Goal: Task Accomplishment & Management: Use online tool/utility

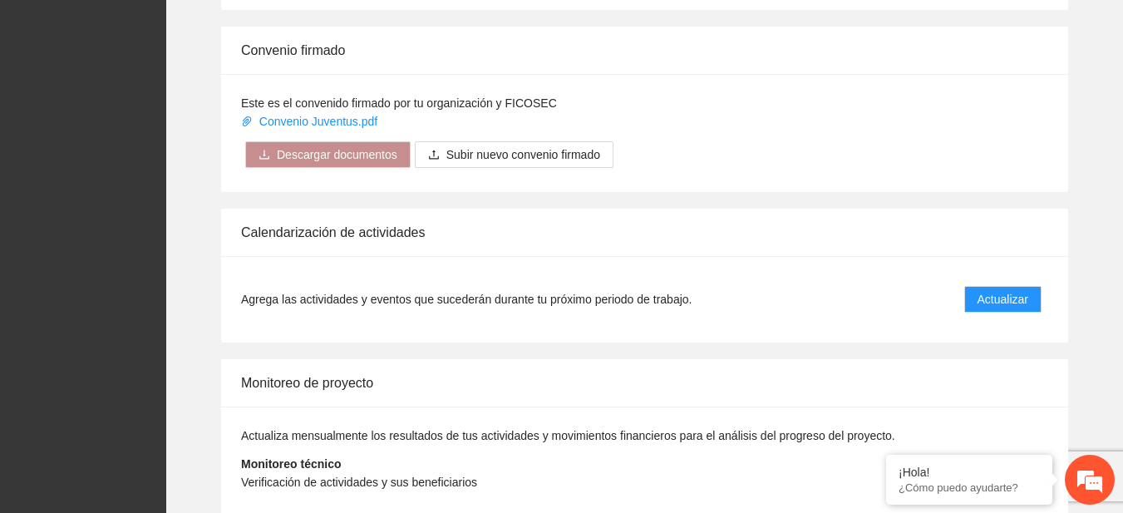
scroll to position [1333, 0]
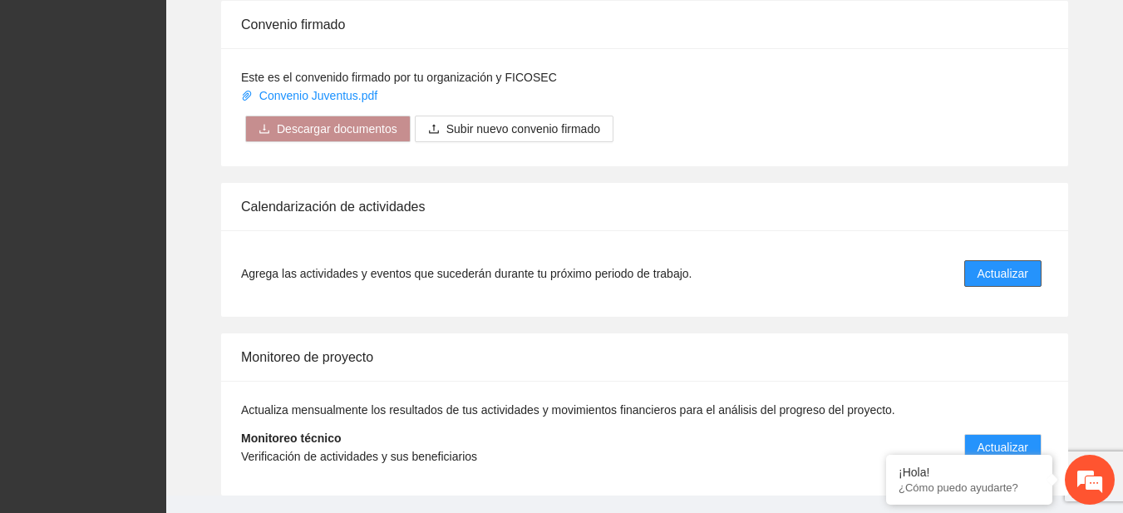
click at [988, 265] on span "Actualizar" at bounding box center [1002, 273] width 51 height 18
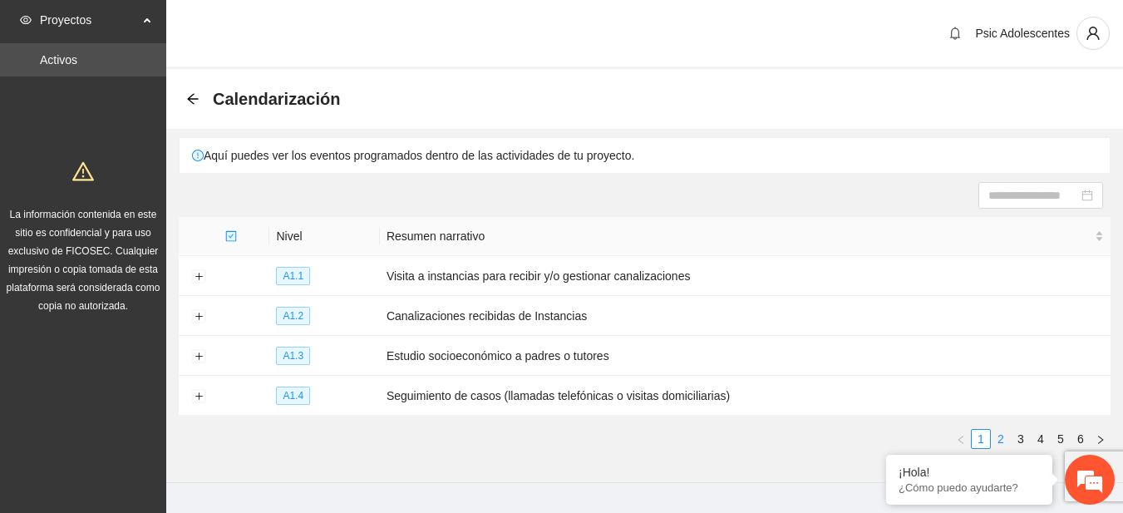
click at [1003, 438] on link "2" at bounding box center [1000, 439] width 18 height 18
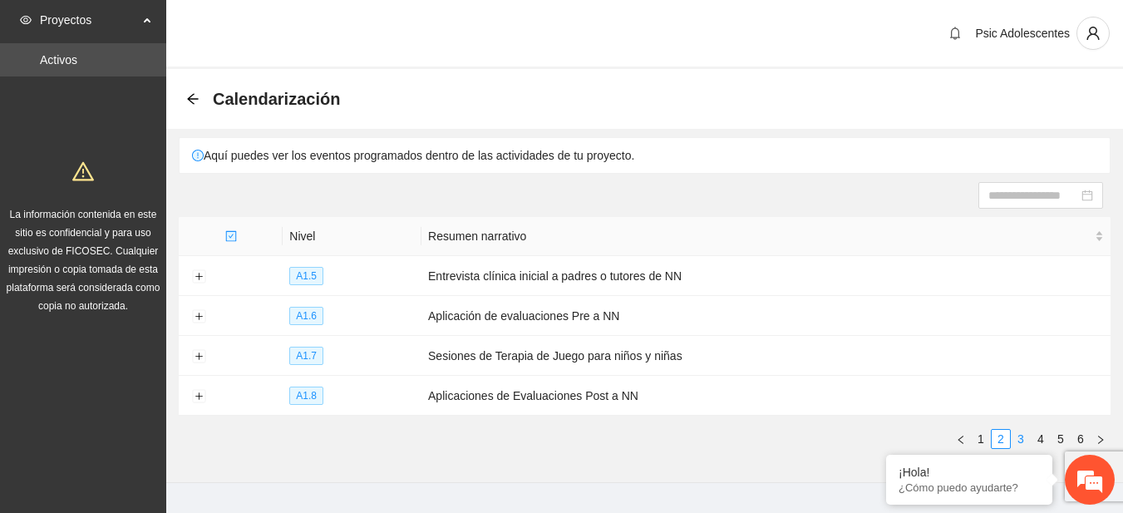
click at [1022, 437] on link "3" at bounding box center [1020, 439] width 18 height 18
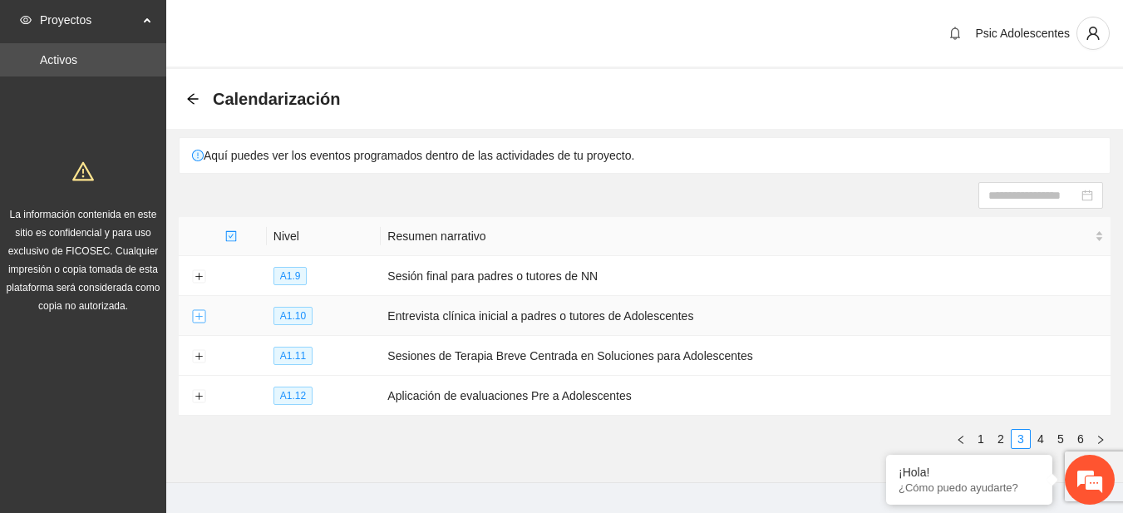
click at [201, 314] on button "Expand row" at bounding box center [198, 316] width 13 height 13
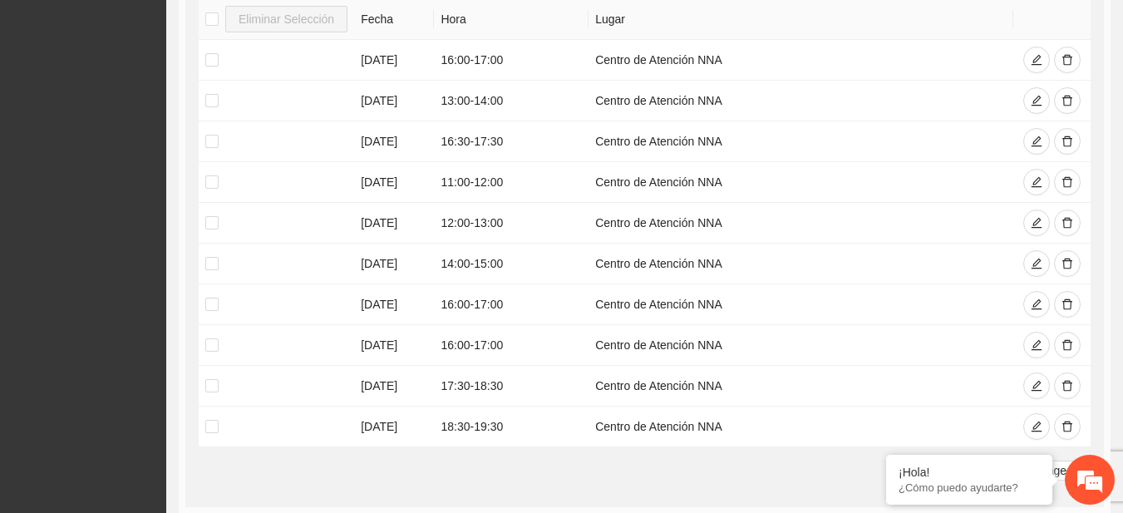
scroll to position [420, 0]
click at [1063, 420] on icon "delete" at bounding box center [1067, 424] width 10 height 11
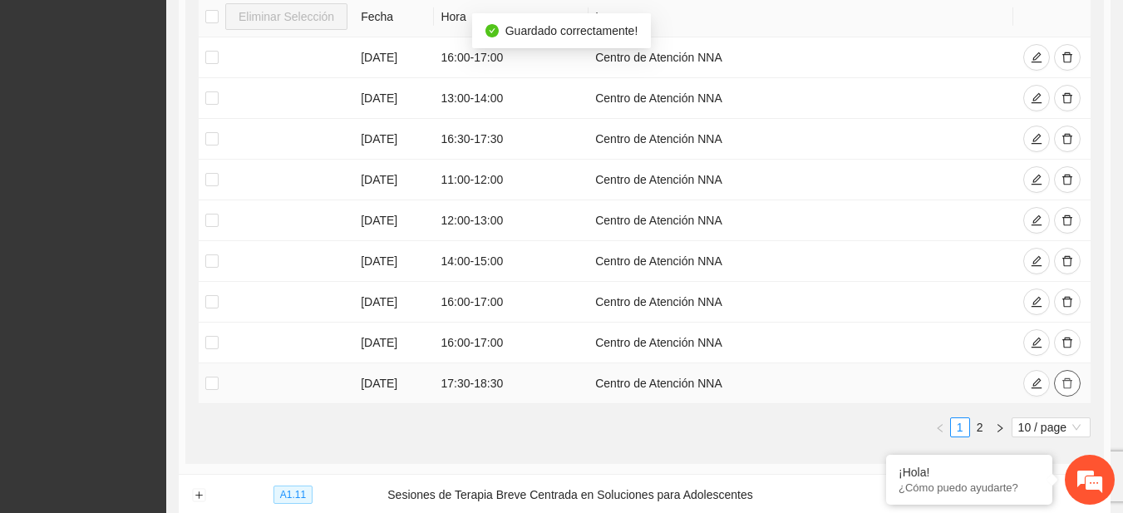
click at [1064, 381] on icon "delete" at bounding box center [1067, 383] width 12 height 12
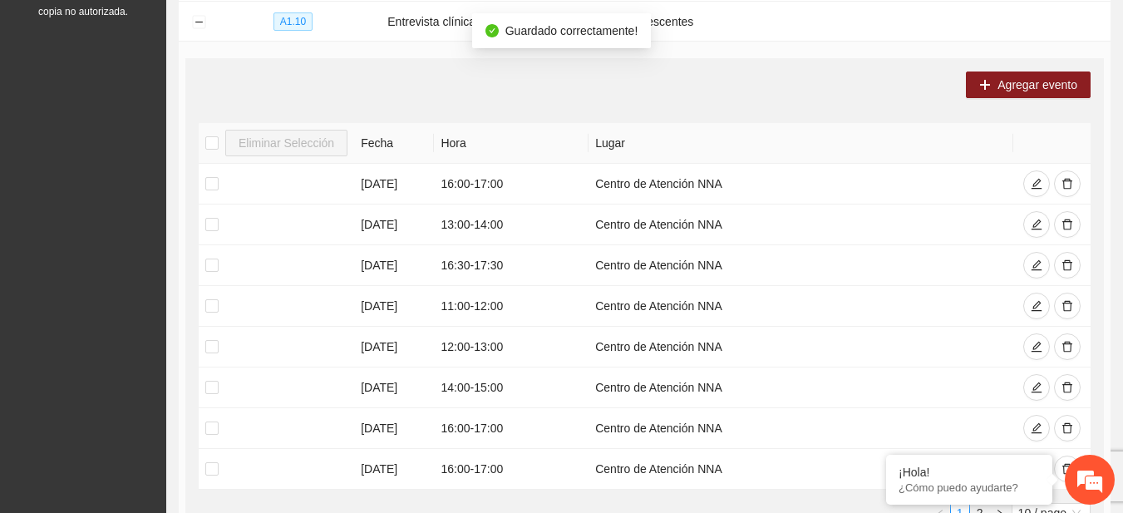
scroll to position [290, 0]
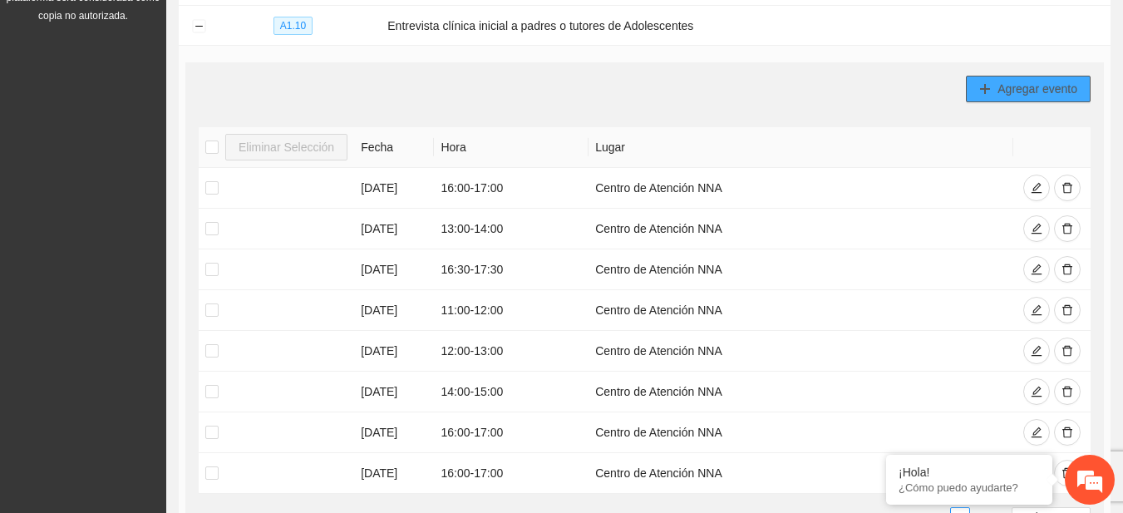
click at [1010, 84] on span "Agregar evento" at bounding box center [1037, 89] width 80 height 18
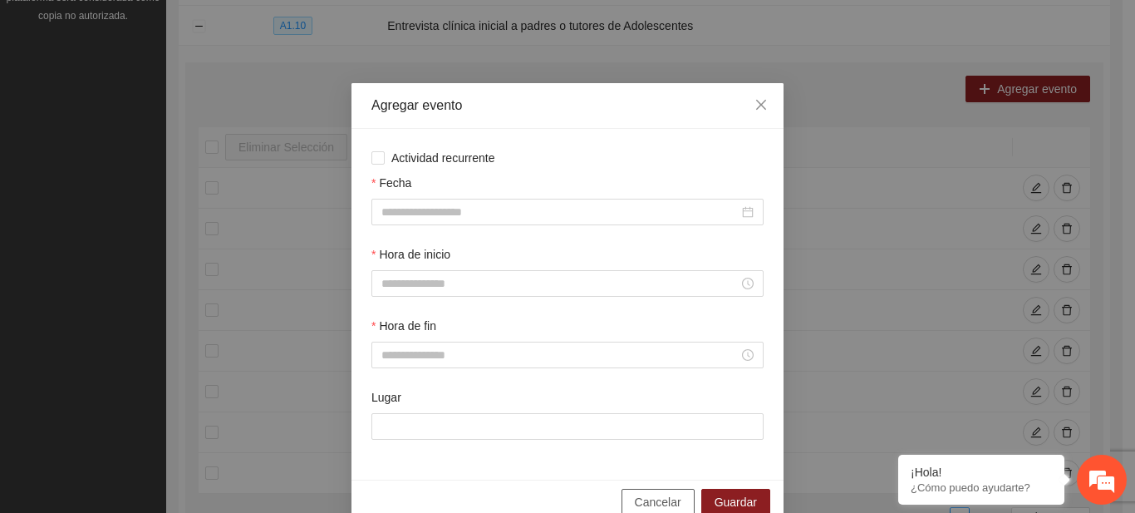
click at [674, 489] on button "Cancelar" at bounding box center [658, 502] width 73 height 27
